Goal: Task Accomplishment & Management: Use online tool/utility

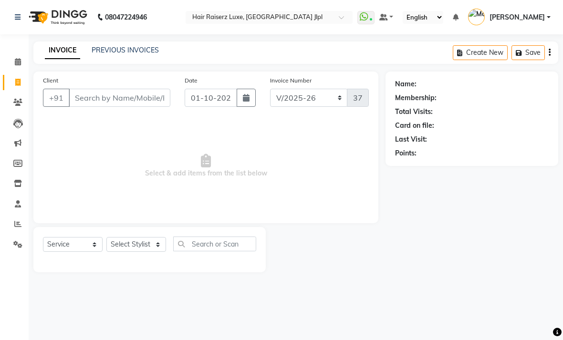
select select "5409"
select select "service"
